Goal: Task Accomplishment & Management: Manage account settings

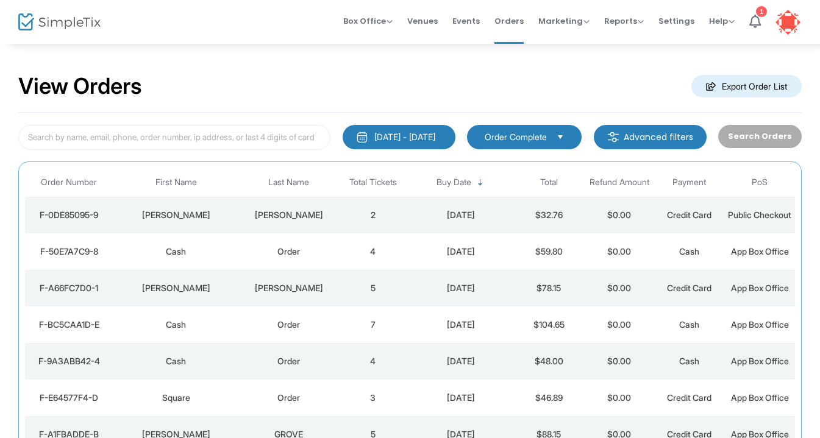
click at [516, 224] on td "$32.76" at bounding box center [549, 215] width 70 height 37
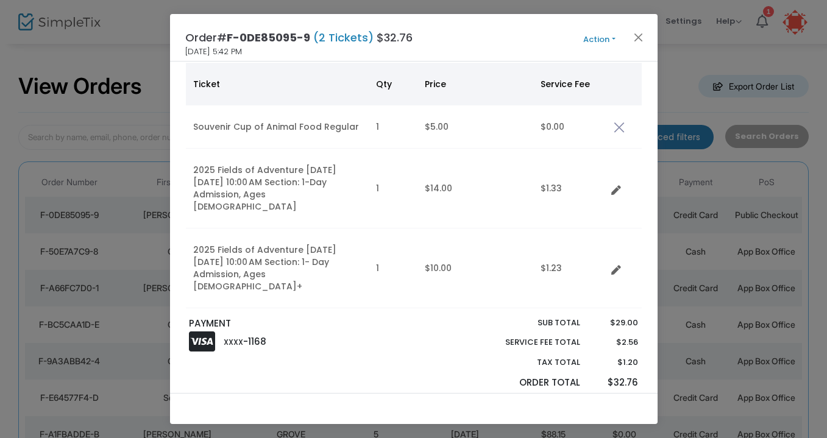
scroll to position [78, 0]
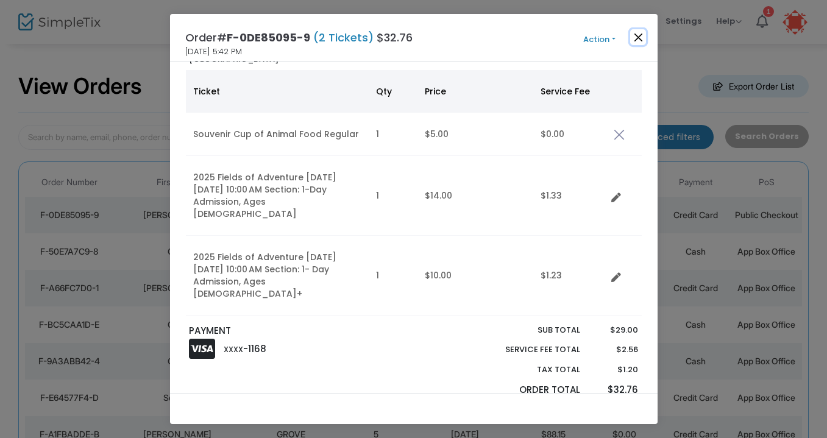
click at [634, 34] on button "Close" at bounding box center [638, 37] width 16 height 16
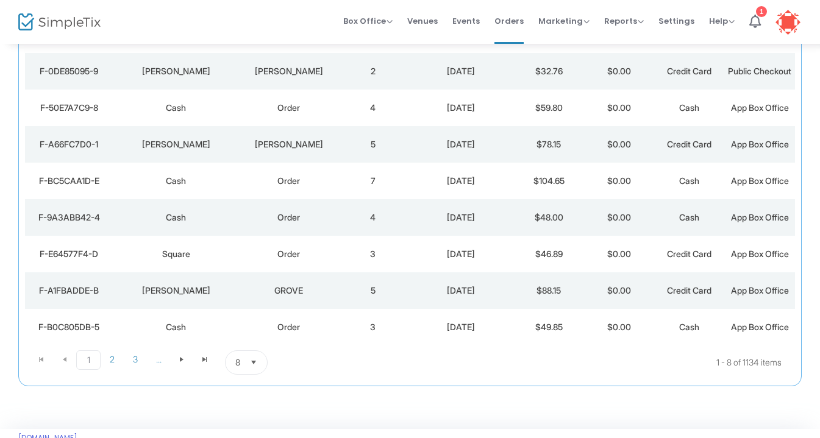
scroll to position [183, 0]
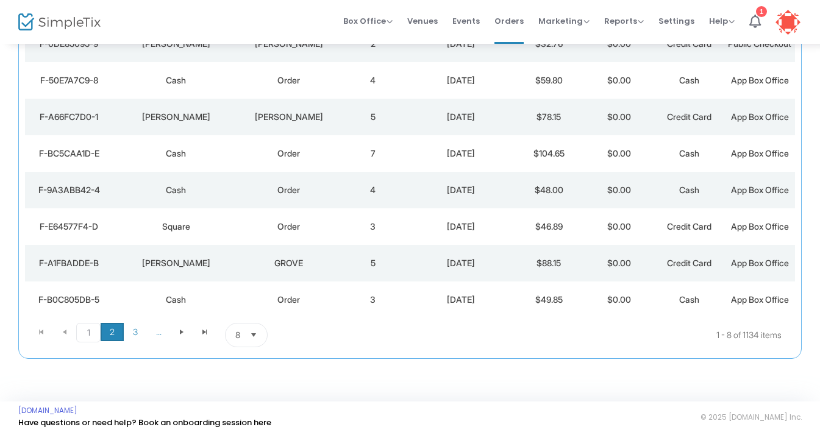
click at [112, 332] on span "2" at bounding box center [112, 332] width 23 height 18
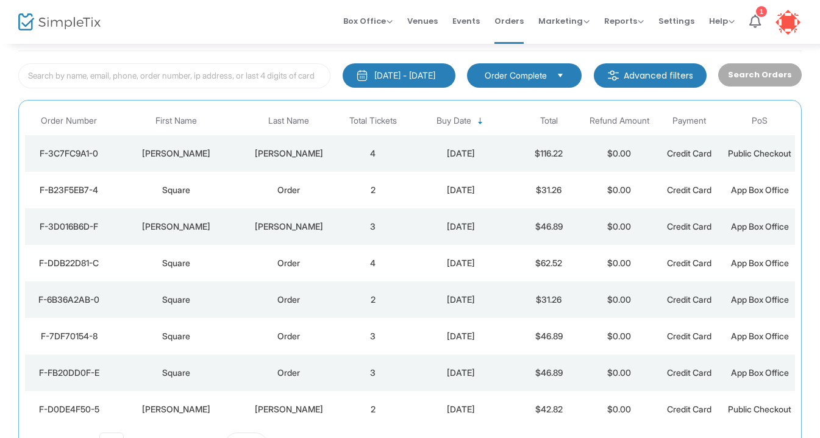
scroll to position [65, 0]
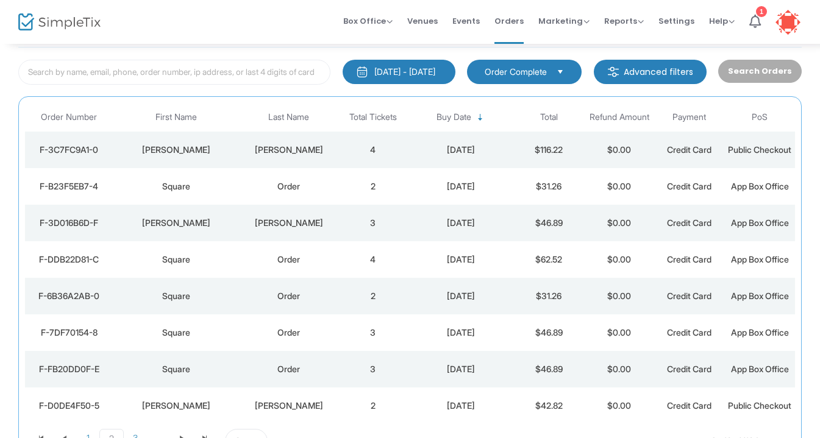
click at [416, 154] on div "[DATE]" at bounding box center [460, 150] width 99 height 12
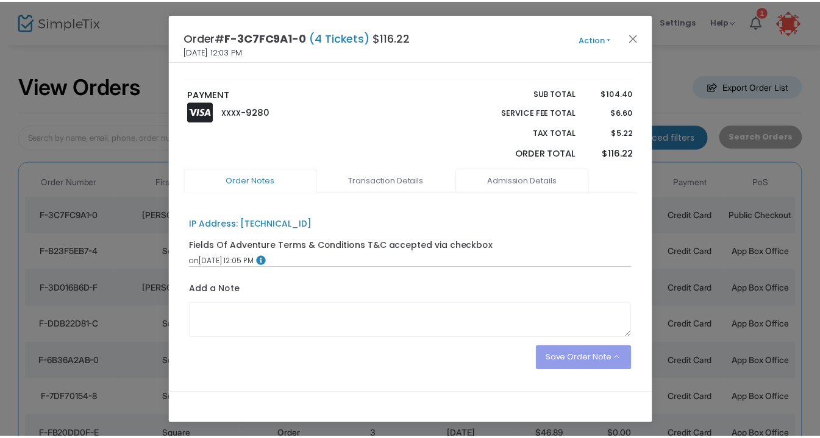
scroll to position [0, 0]
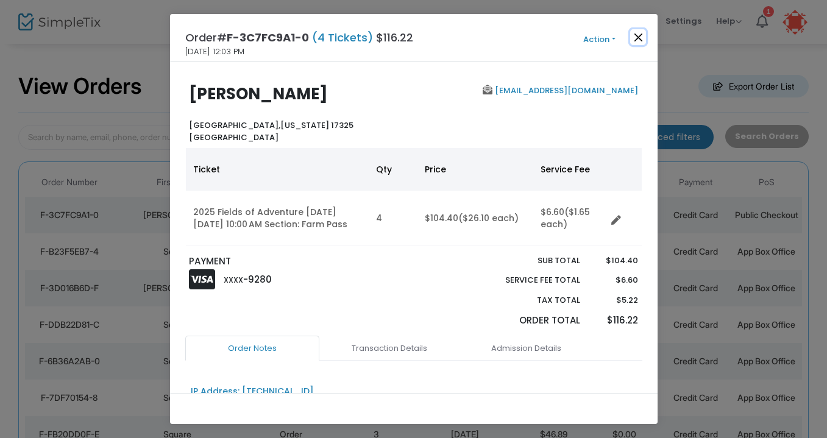
click at [638, 34] on button "Close" at bounding box center [638, 37] width 16 height 16
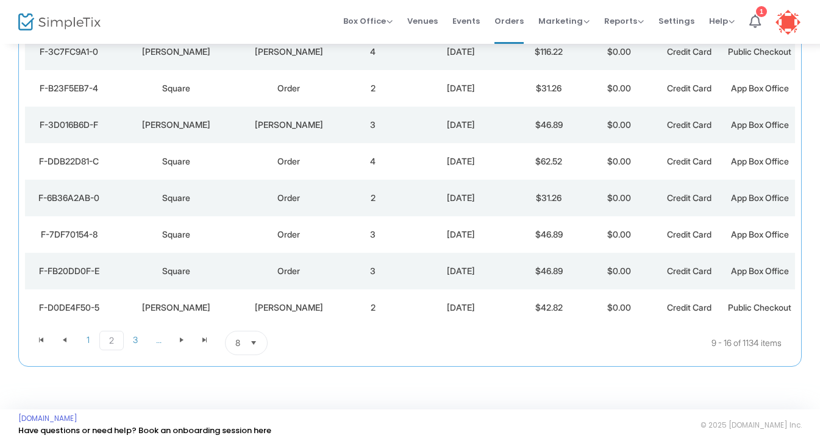
scroll to position [174, 0]
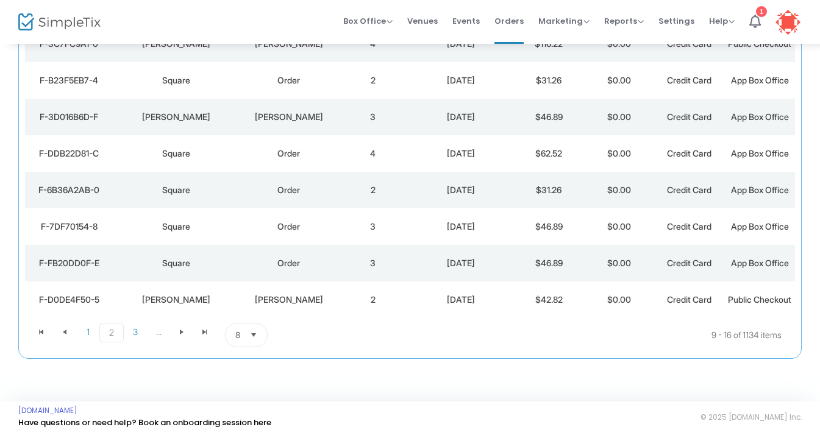
click at [583, 305] on td "$42.82" at bounding box center [549, 300] width 70 height 37
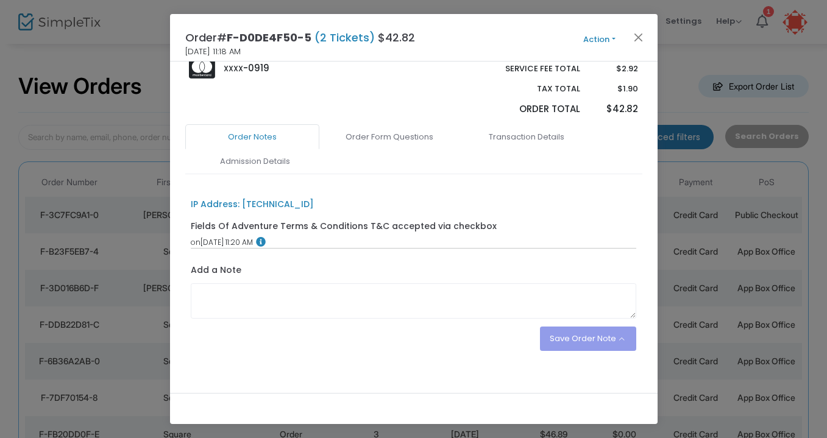
scroll to position [0, 0]
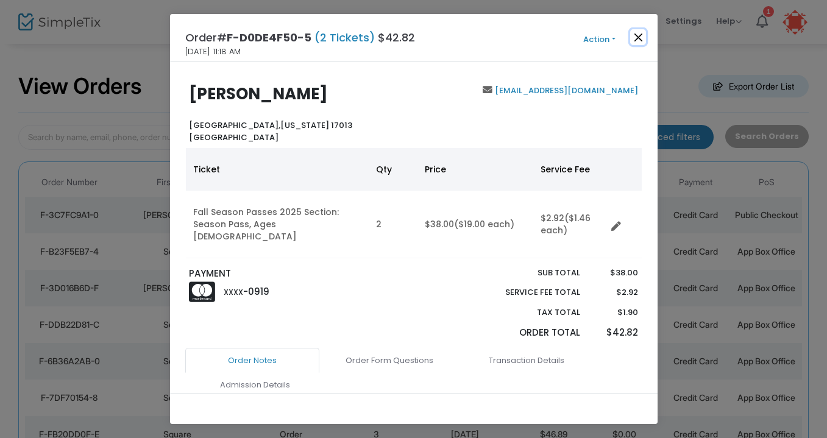
click at [640, 37] on button "Close" at bounding box center [638, 37] width 16 height 16
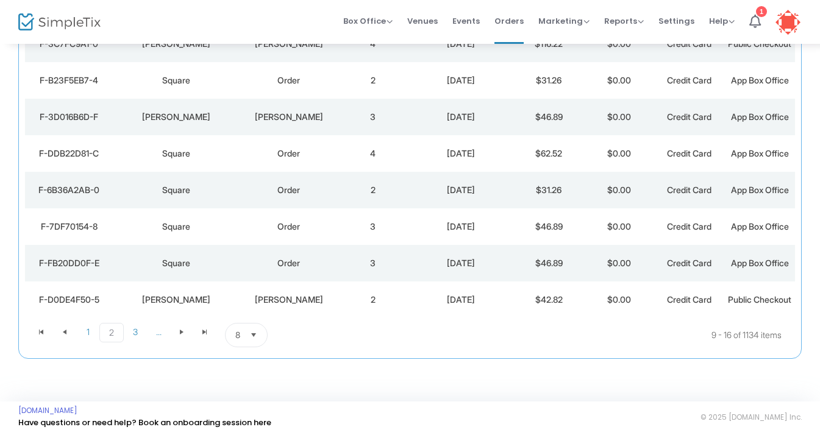
scroll to position [196, 0]
click at [133, 329] on span "3" at bounding box center [135, 332] width 23 height 18
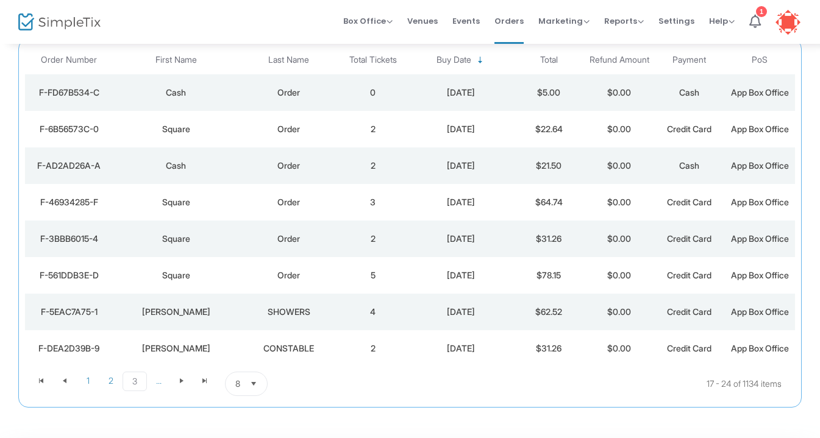
scroll to position [131, 0]
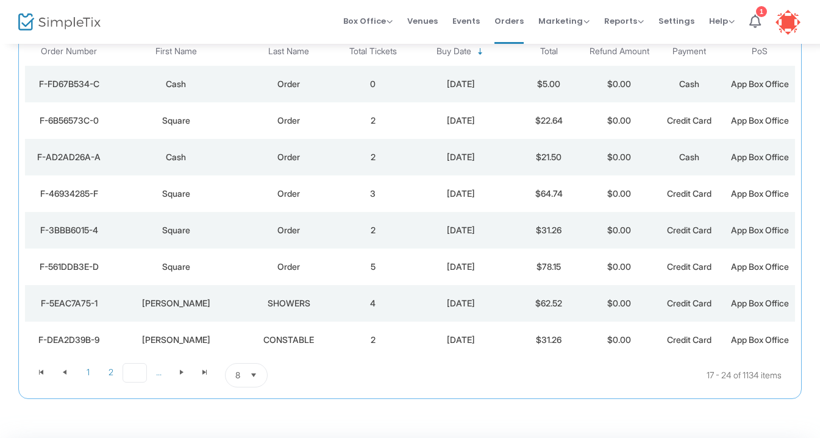
click at [138, 374] on span "3" at bounding box center [135, 373] width 24 height 20
click at [186, 371] on span "Go to the next page" at bounding box center [182, 373] width 10 height 10
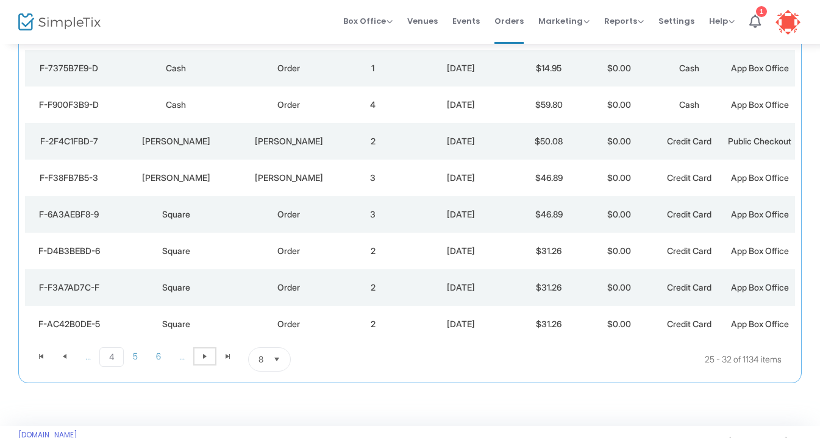
scroll to position [0, 0]
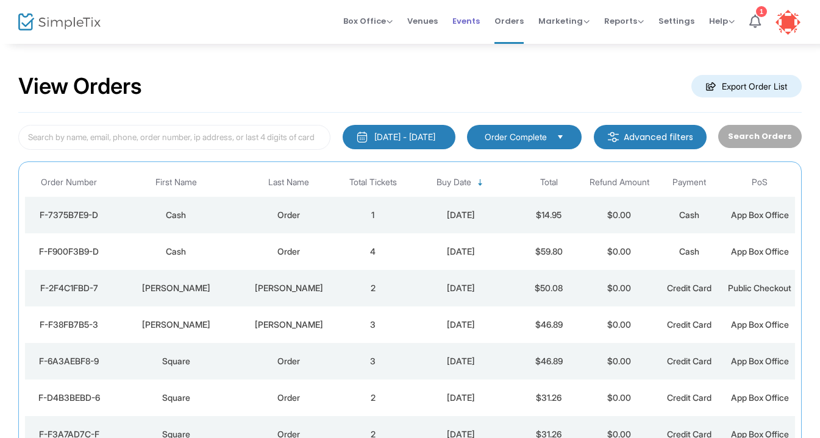
click at [475, 20] on span "Events" at bounding box center [465, 20] width 27 height 31
